Goal: Find specific page/section: Find specific page/section

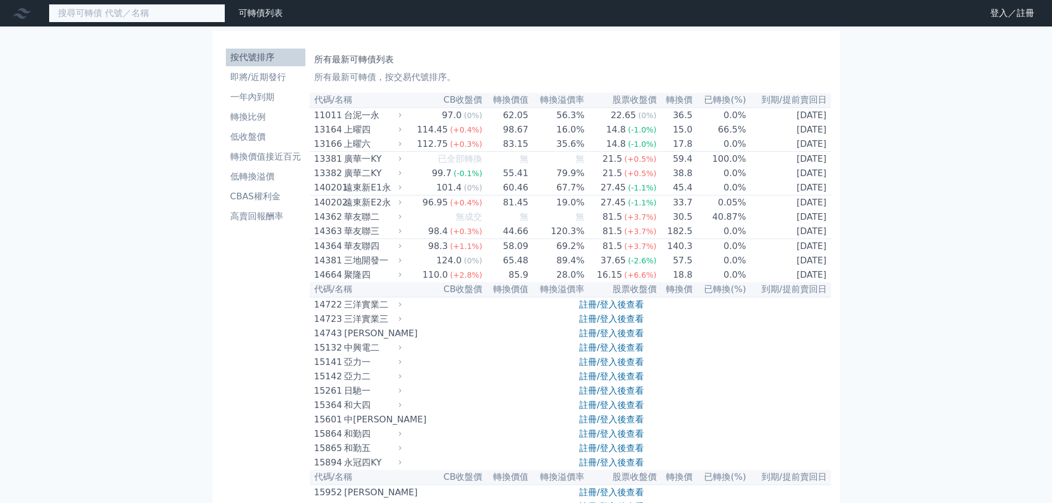
click at [167, 20] on input at bounding box center [137, 13] width 177 height 19
type input "˙"
click at [139, 16] on input "7402" at bounding box center [137, 13] width 177 height 19
click at [110, 10] on input "7402" at bounding box center [137, 13] width 177 height 19
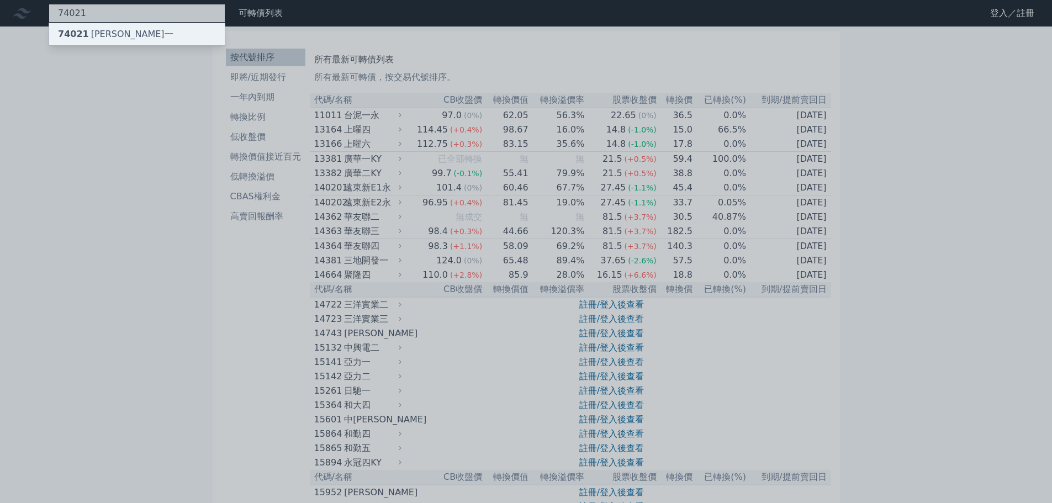
type input "74021"
click at [115, 29] on div "74021 [PERSON_NAME]一" at bounding box center [137, 34] width 176 height 22
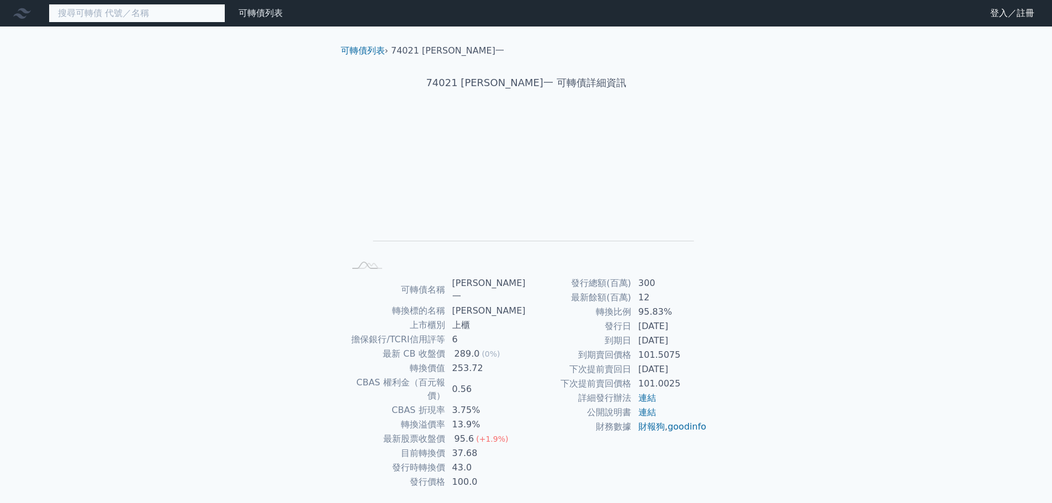
click at [168, 20] on input at bounding box center [137, 13] width 177 height 19
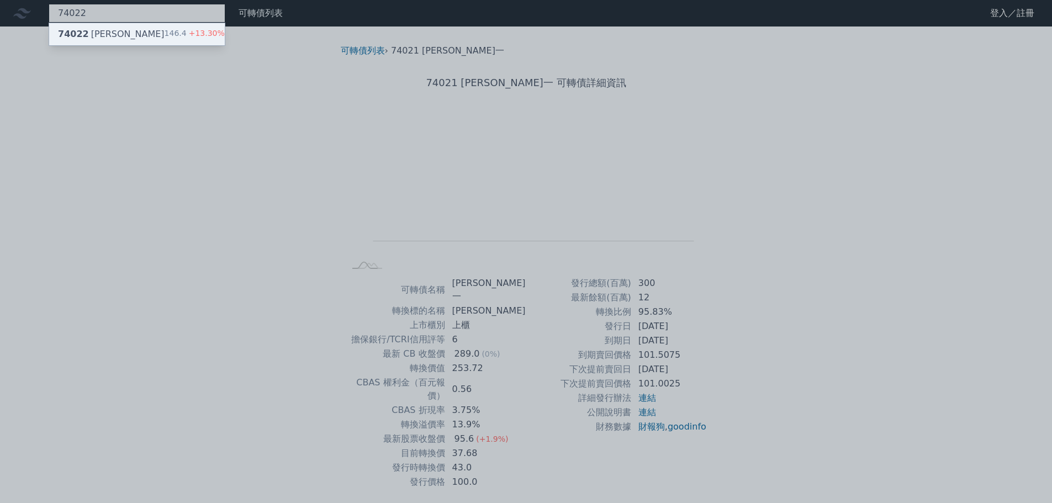
type input "74022"
click at [178, 31] on div "146.4 +13.30%" at bounding box center [195, 34] width 60 height 13
